Goal: Transaction & Acquisition: Book appointment/travel/reservation

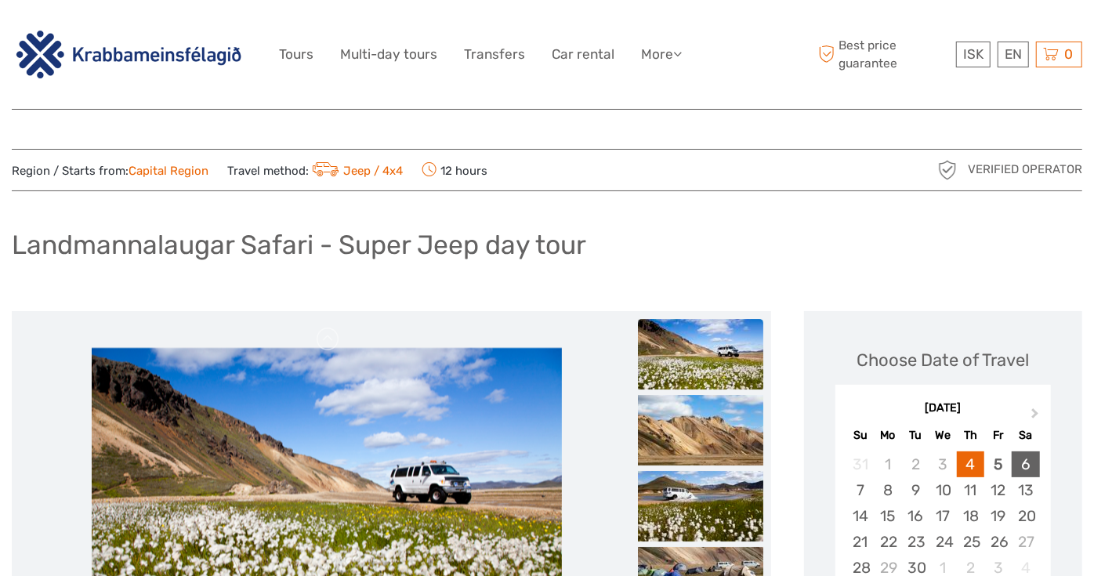
click at [1025, 464] on div "6" at bounding box center [1024, 464] width 27 height 26
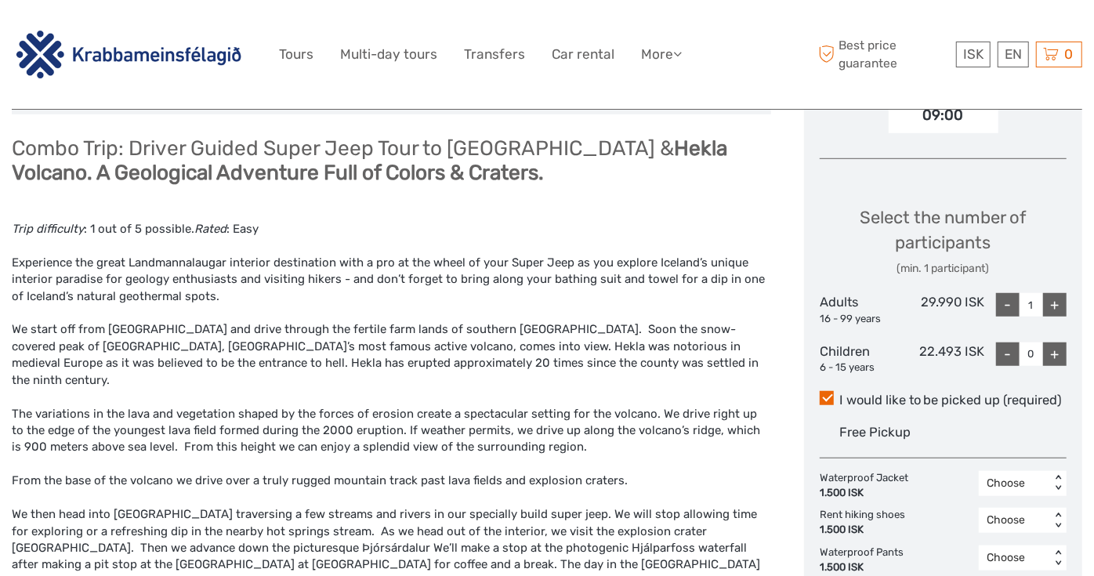
scroll to position [609, 0]
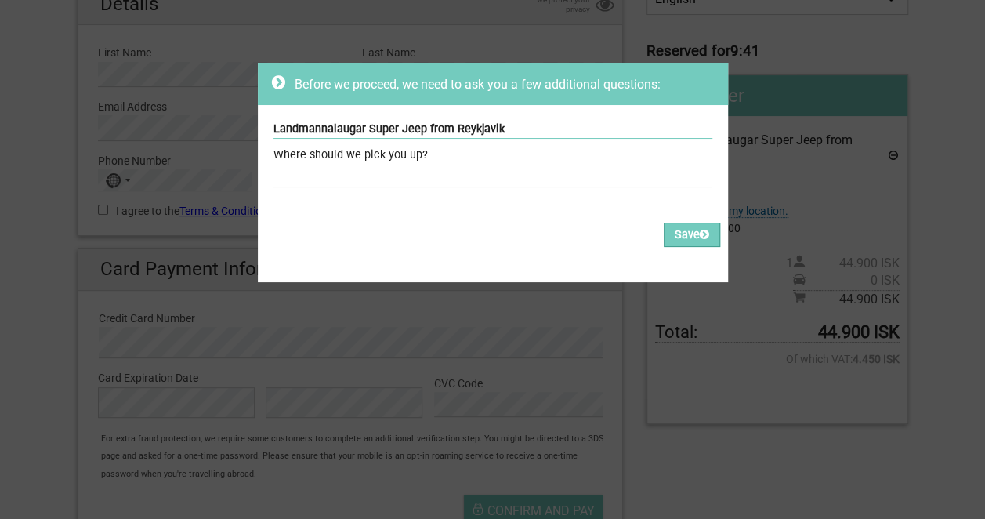
click at [221, 70] on div "Before we proceed, we need to ask you a few additional questions: Landmannalaug…" at bounding box center [492, 259] width 985 height 519
click at [667, 238] on button "Save" at bounding box center [691, 234] width 56 height 24
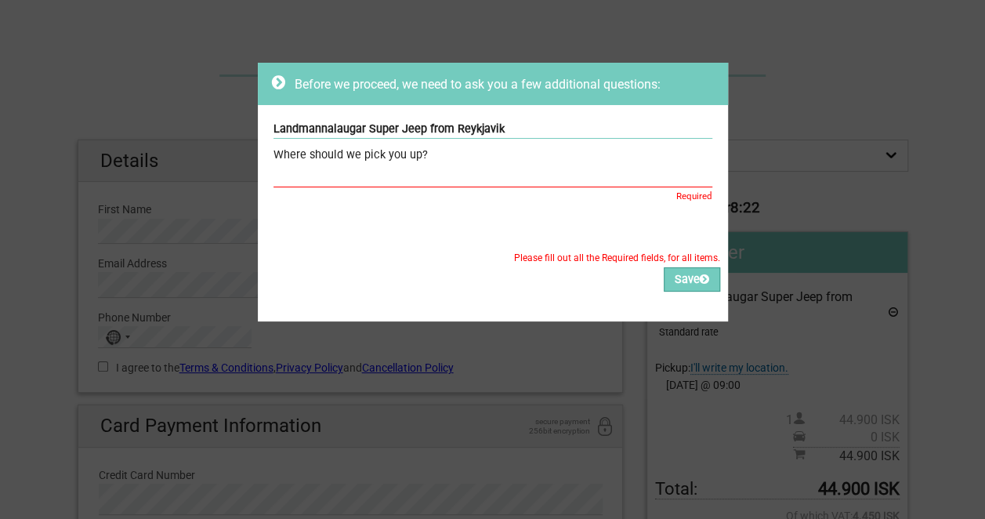
click at [425, 165] on input "text" at bounding box center [492, 175] width 439 height 23
type input "backyard apartments by heimaleiga"
click at [682, 280] on button "Save" at bounding box center [691, 279] width 56 height 24
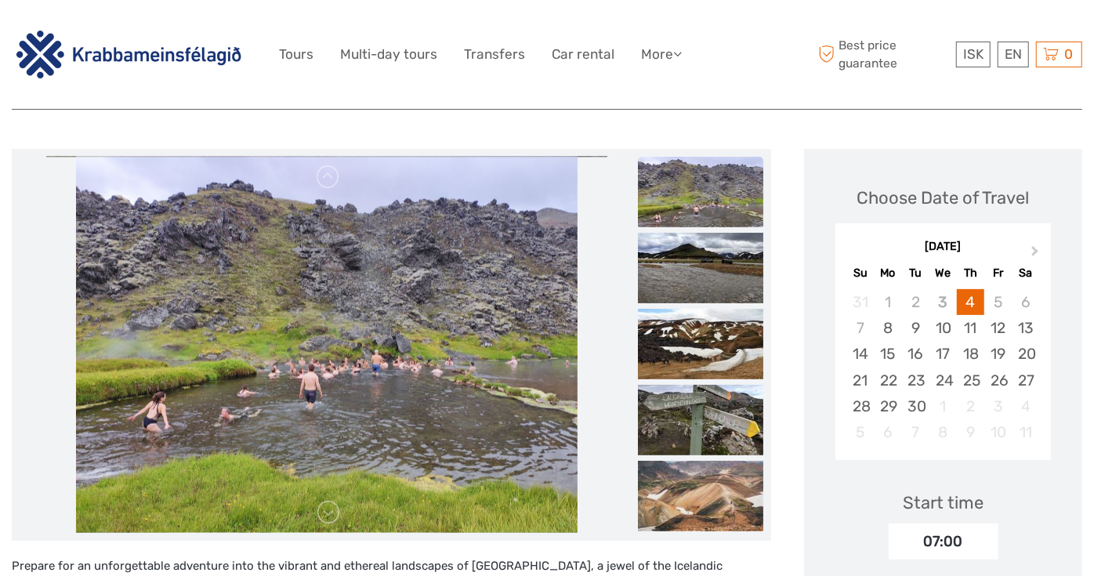
scroll to position [174, 0]
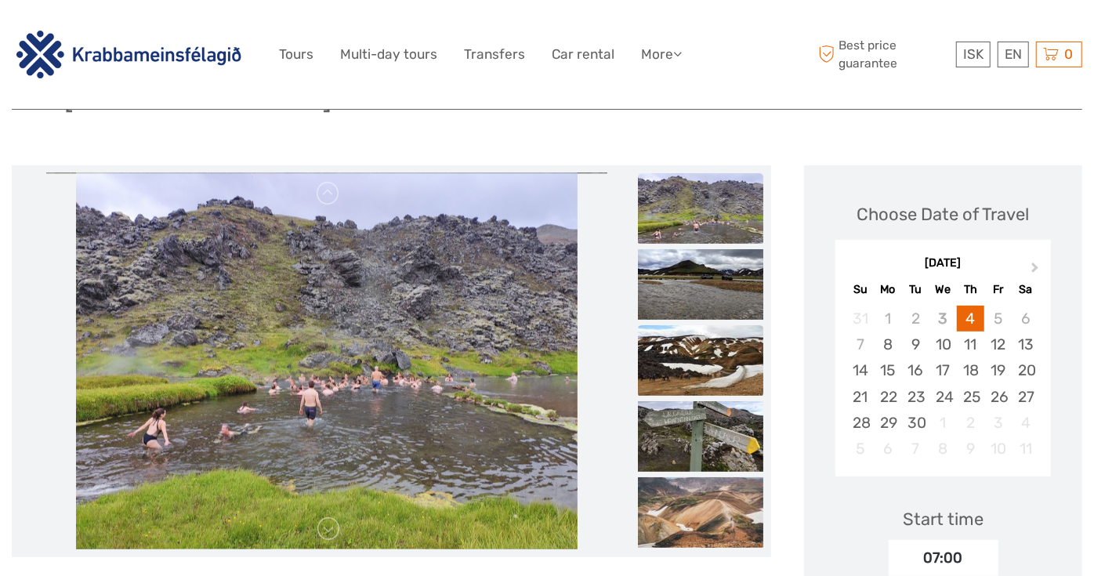
click at [677, 325] on img at bounding box center [700, 360] width 125 height 70
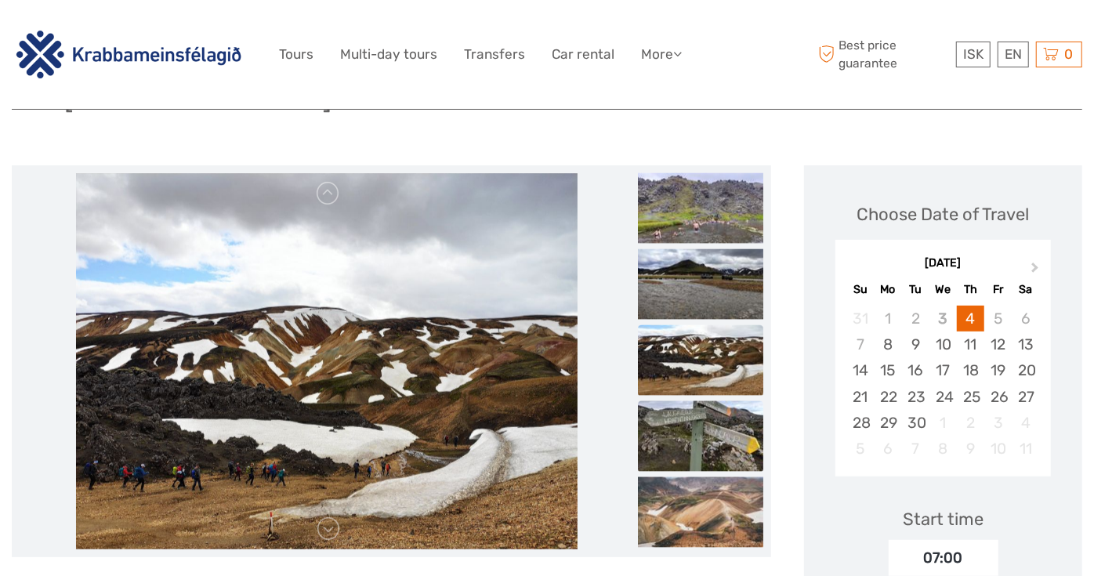
click at [720, 400] on img at bounding box center [700, 435] width 125 height 70
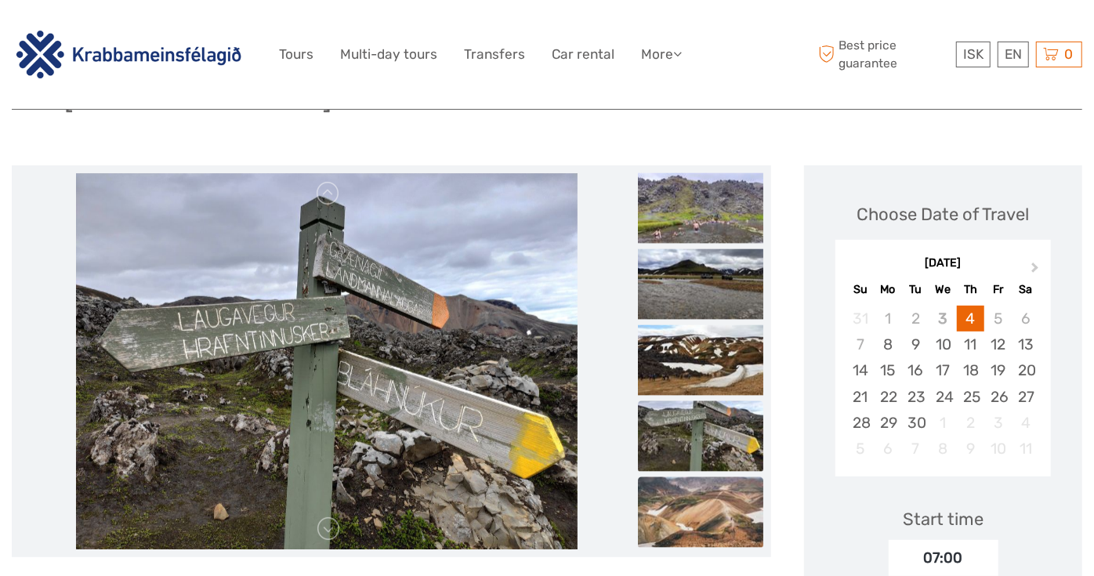
click at [710, 476] on img at bounding box center [700, 511] width 125 height 70
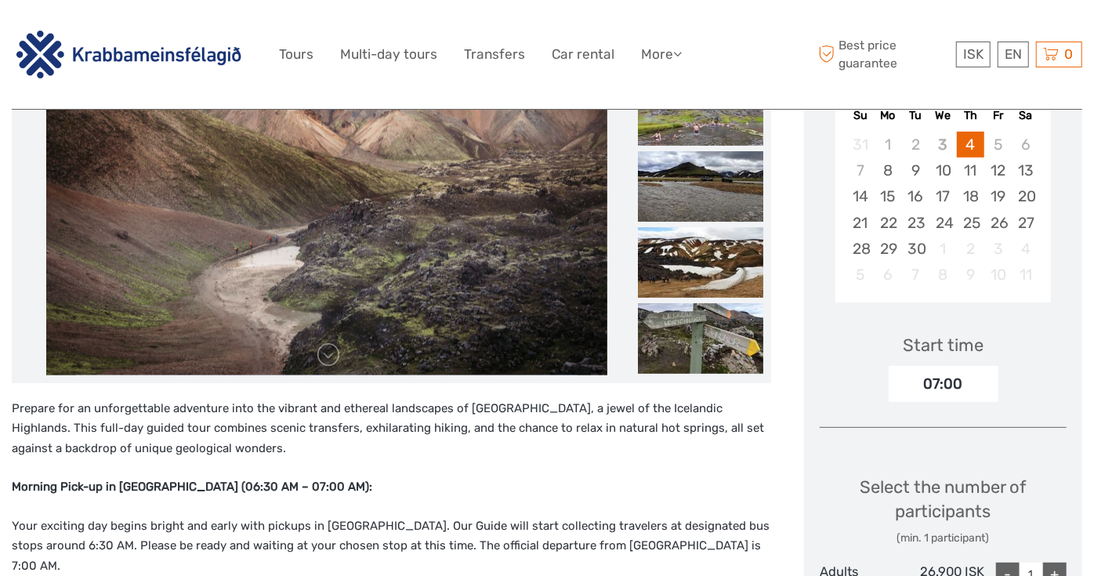
scroll to position [261, 0]
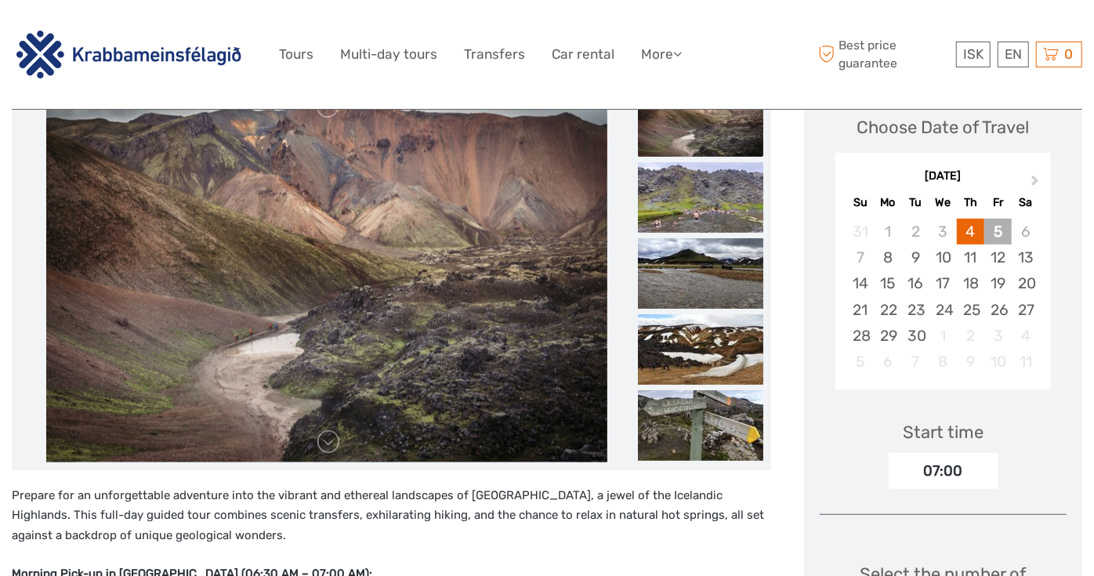
drag, startPoint x: 1023, startPoint y: 193, endPoint x: 995, endPoint y: 191, distance: 28.2
click at [1023, 219] on div "6" at bounding box center [1024, 232] width 27 height 26
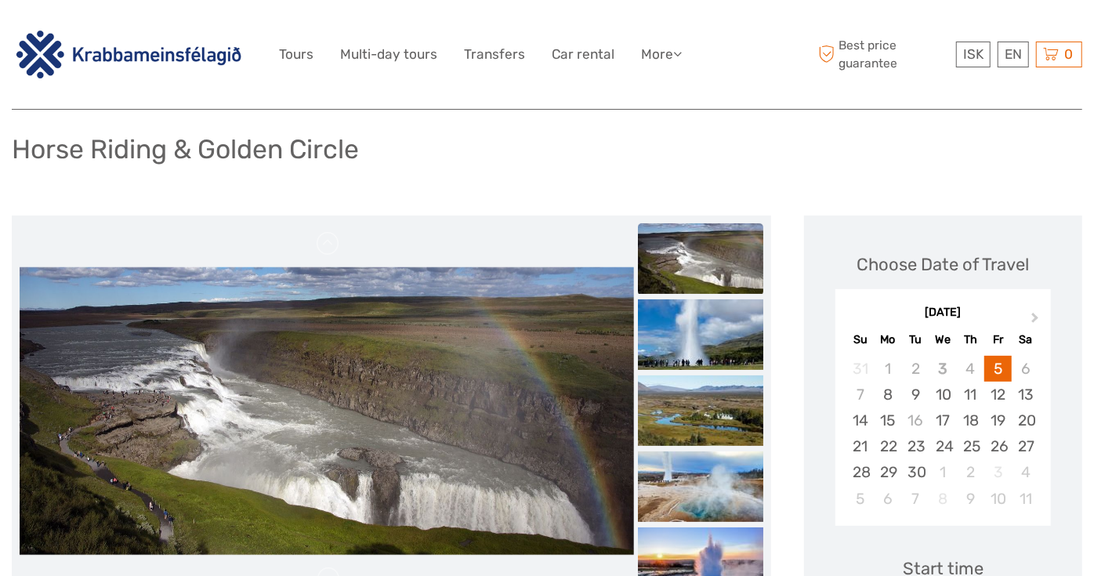
scroll to position [87, 0]
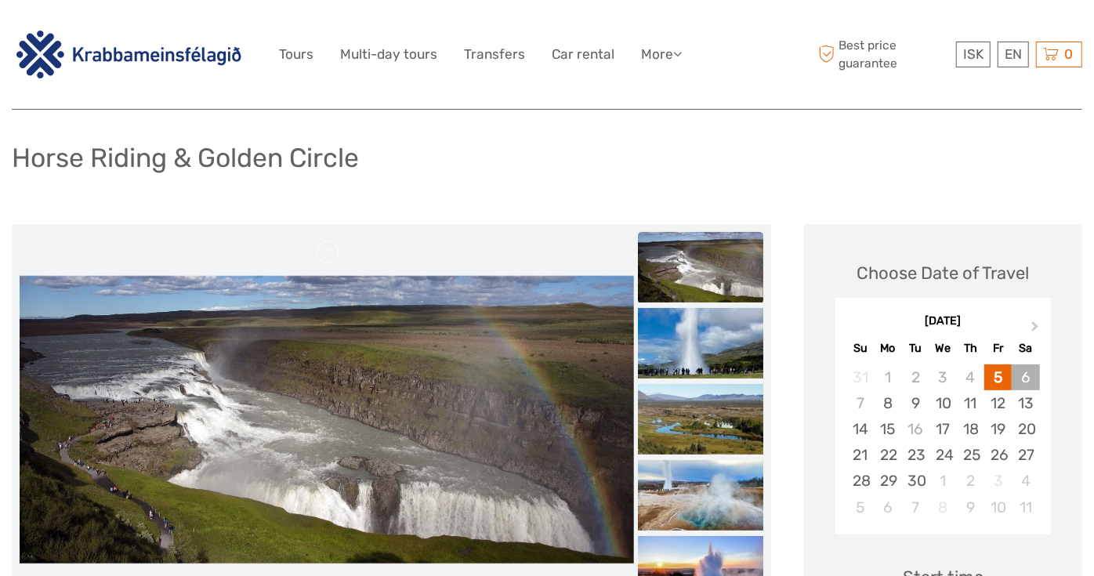
click at [1027, 371] on div "6" at bounding box center [1024, 377] width 27 height 26
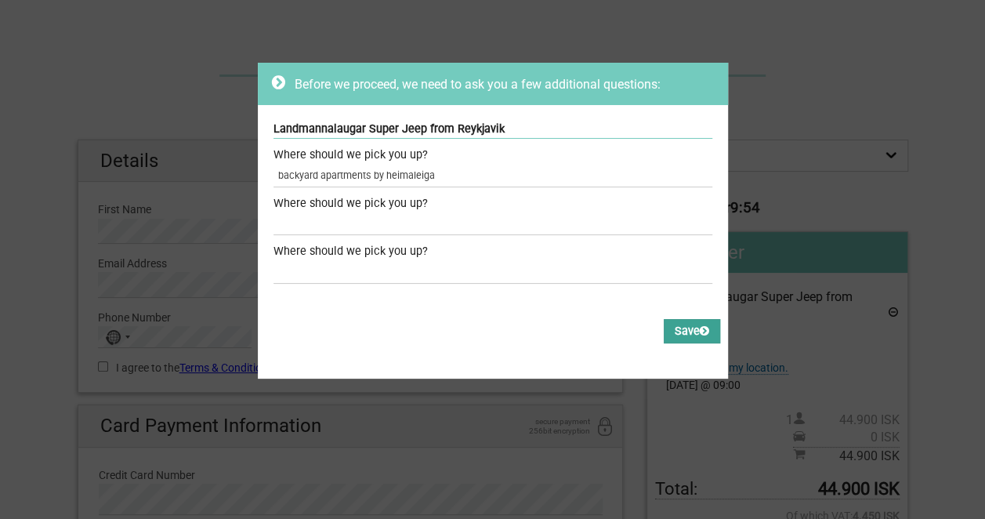
click at [663, 326] on button "Save" at bounding box center [691, 331] width 56 height 24
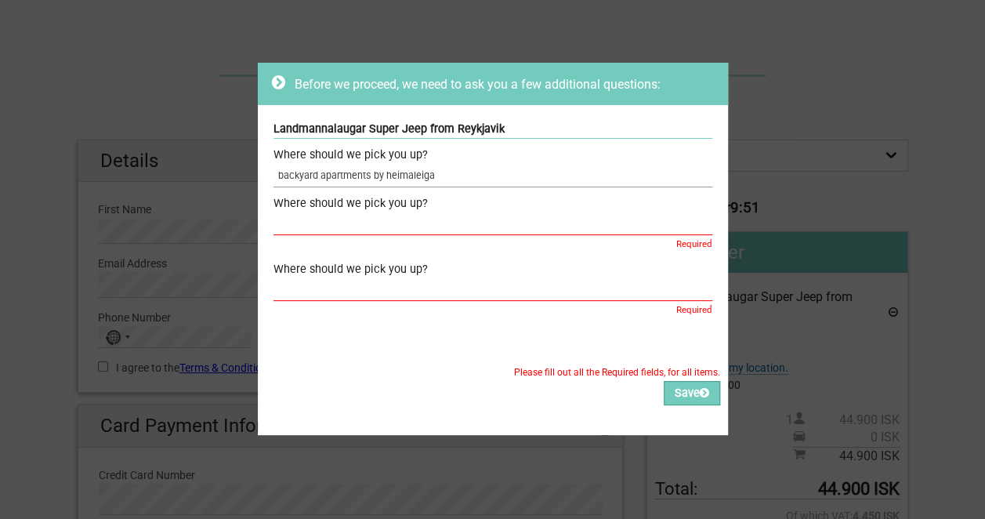
click at [425, 167] on input "backyard apartments by heimaleiga" at bounding box center [492, 175] width 439 height 23
drag, startPoint x: 445, startPoint y: 175, endPoint x: 179, endPoint y: 161, distance: 266.7
click at [179, 161] on div "Before we proceed, we need to ask you a few additional questions: Landmannalaug…" at bounding box center [492, 259] width 985 height 519
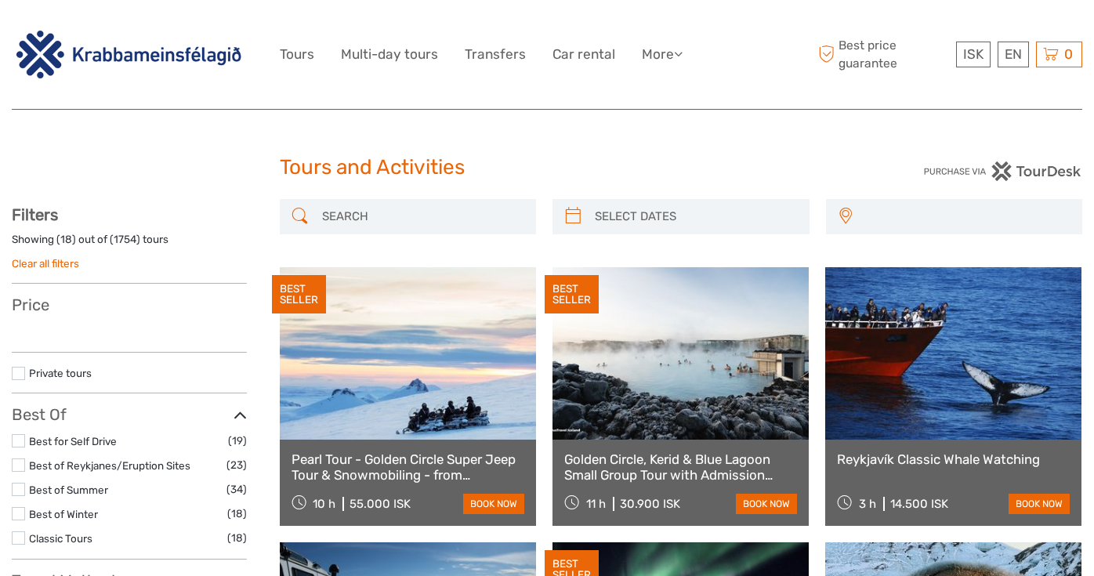
select select
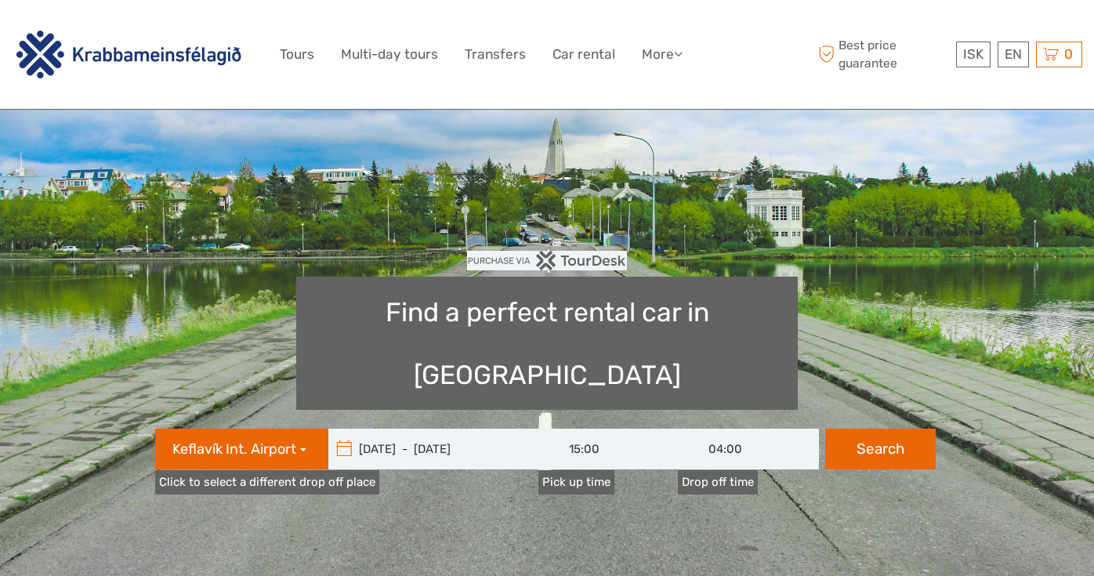
scroll to position [87, 0]
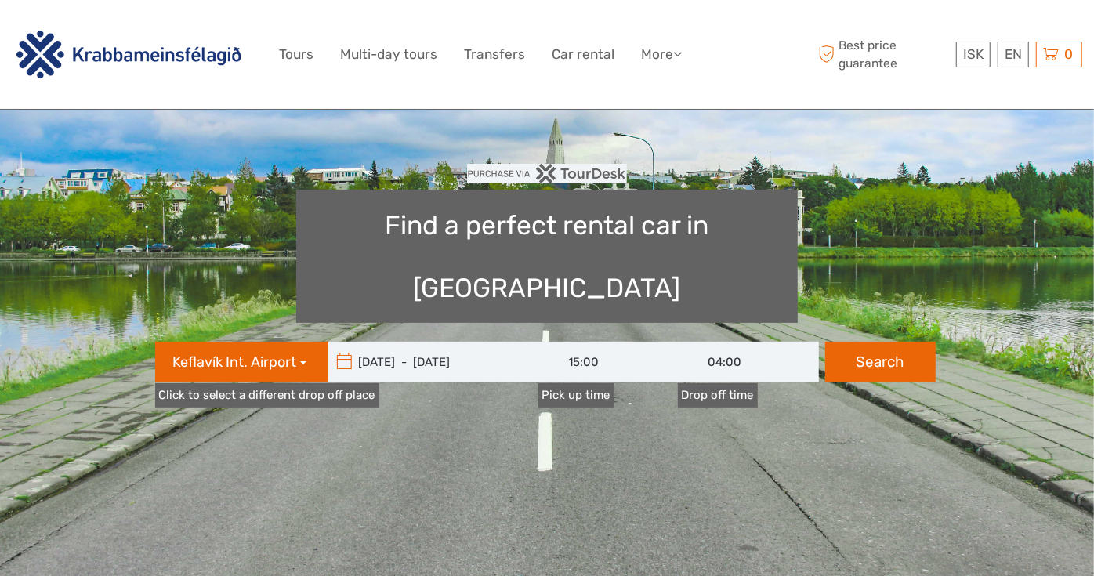
type input "08:00"
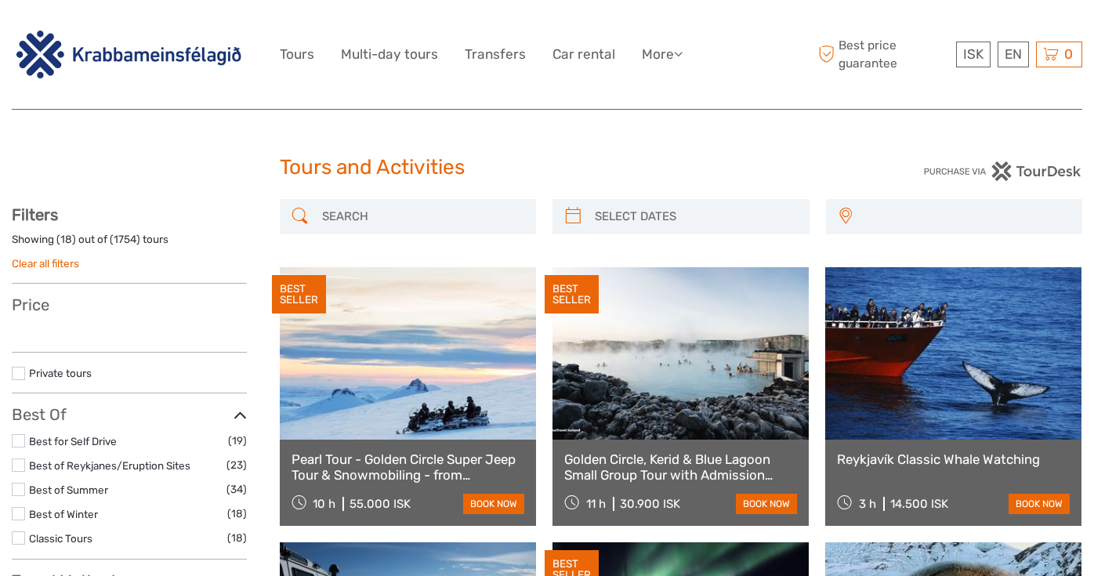
select select
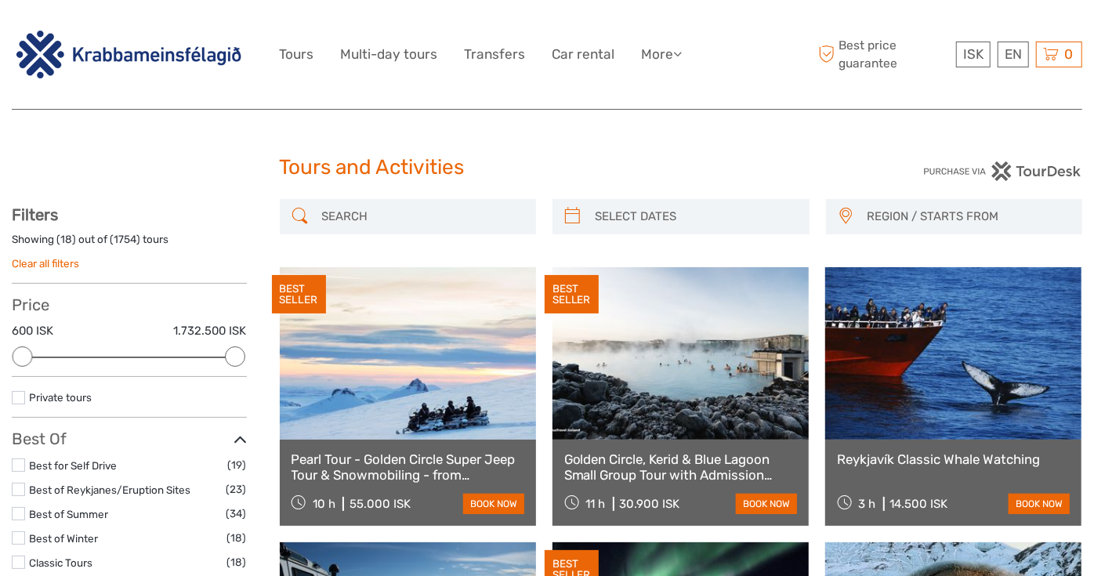
click at [424, 204] on input "search" at bounding box center [422, 216] width 213 height 27
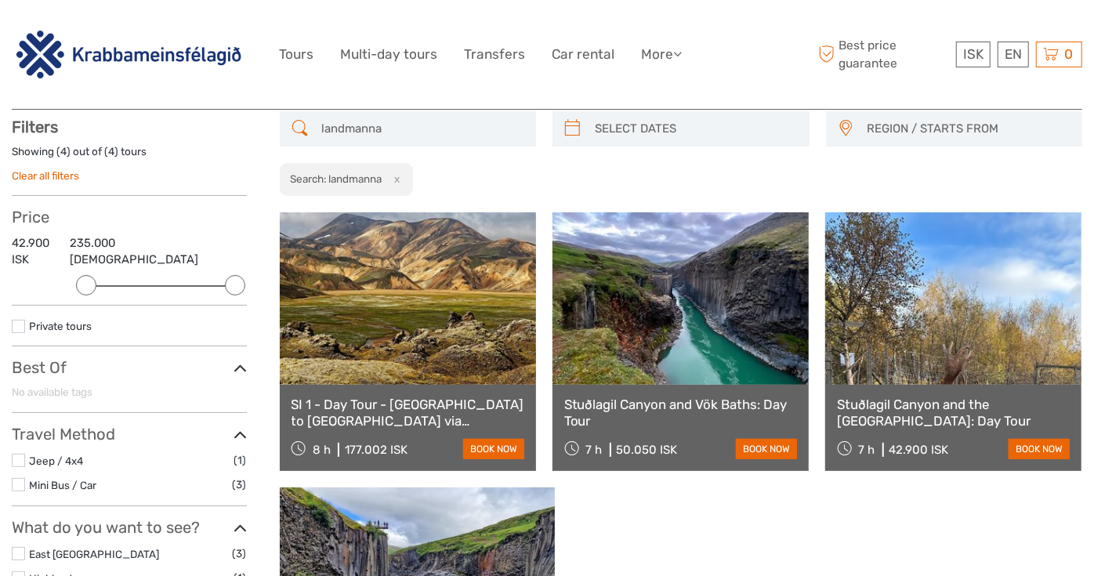
scroll to position [89, 0]
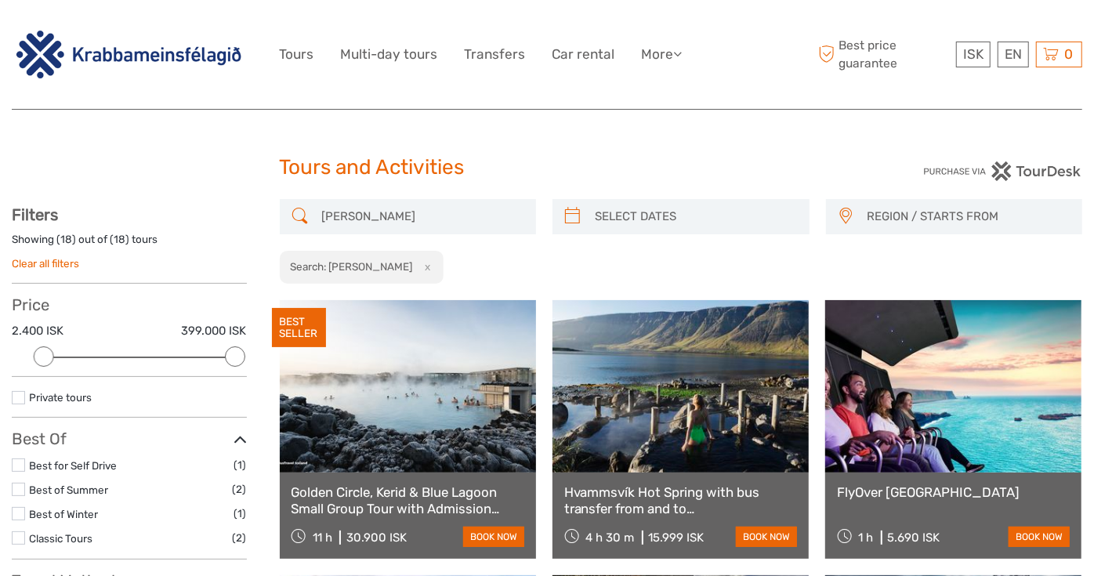
type input "[PERSON_NAME]"
type input "[DATE]"
click at [685, 213] on input "search" at bounding box center [694, 216] width 213 height 27
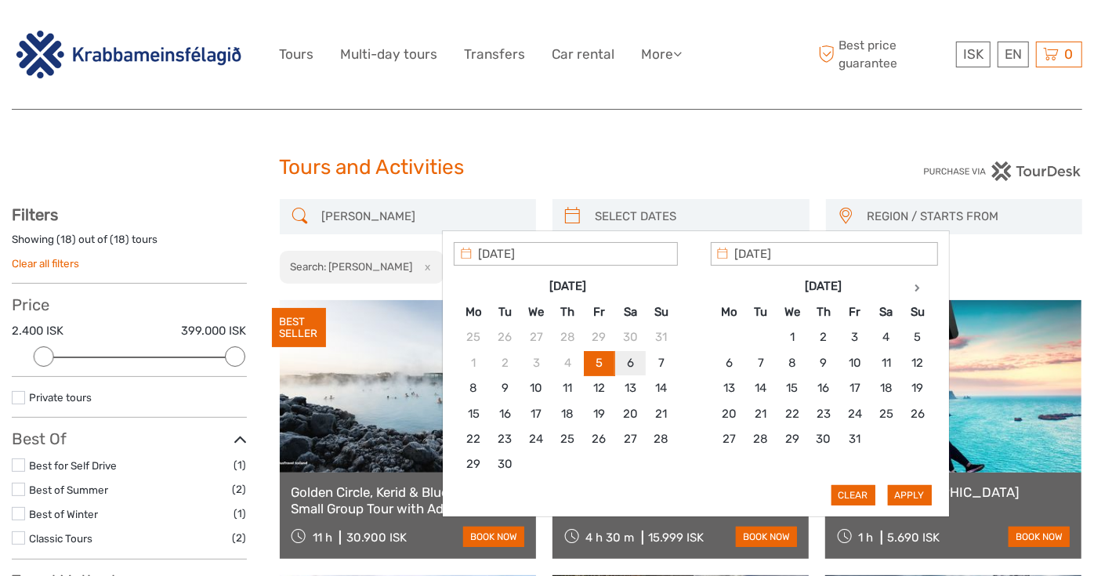
type input "[DATE]"
click at [906, 494] on button "Apply" at bounding box center [909, 495] width 44 height 20
type input "[DATE] - [DATE]"
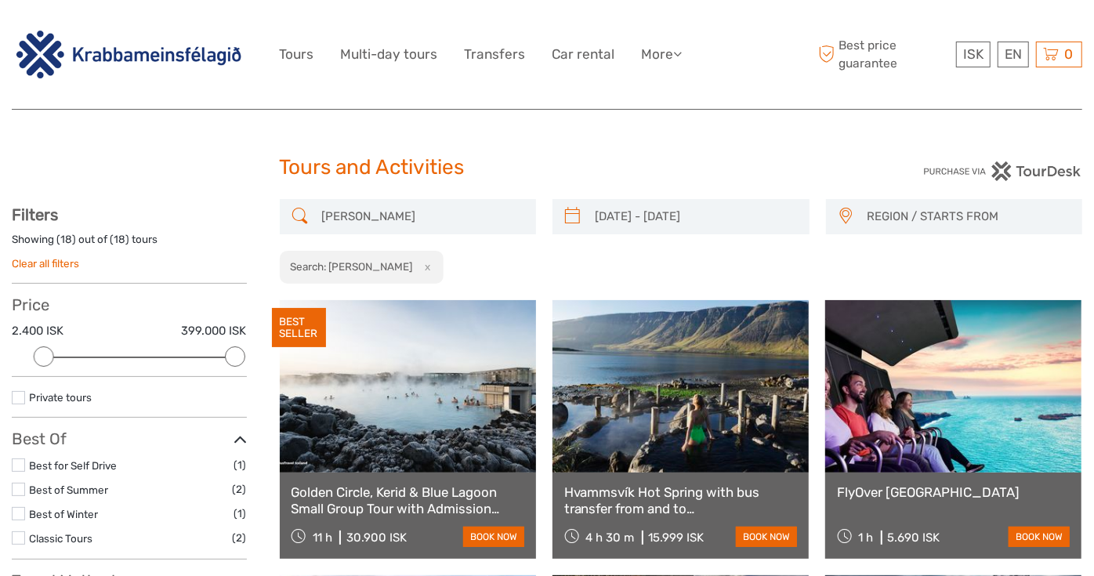
click at [393, 219] on input "[PERSON_NAME]" at bounding box center [422, 216] width 213 height 27
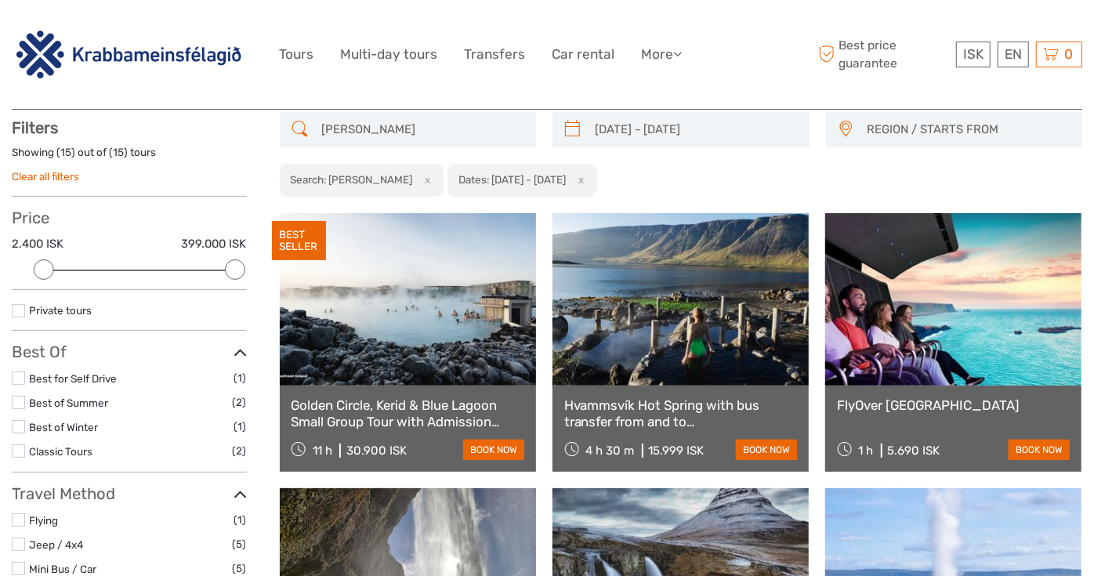
scroll to position [89, 0]
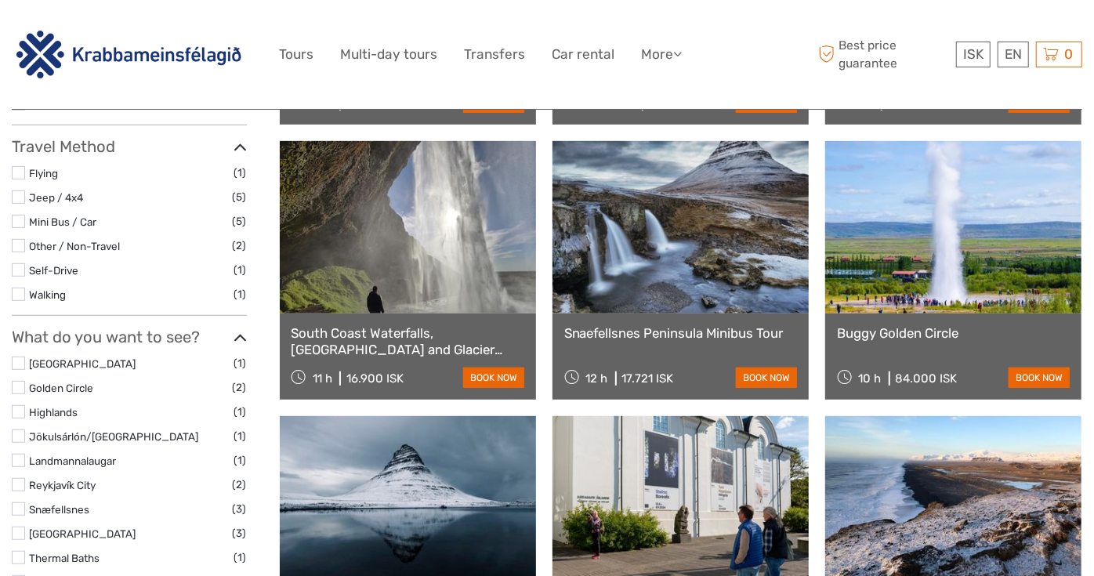
scroll to position [436, 0]
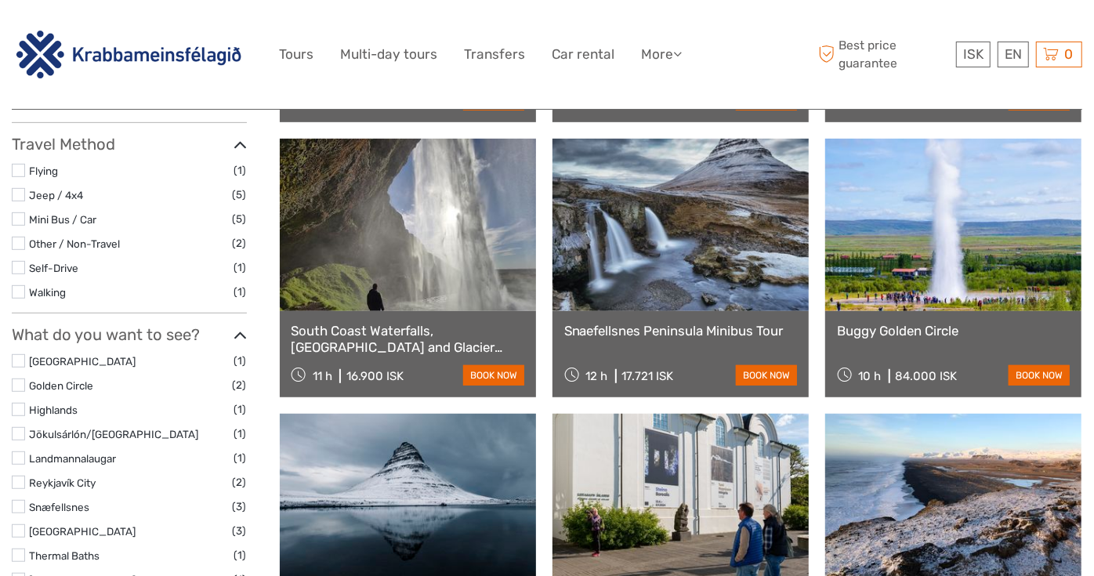
type input "landmann"
